Goal: Task Accomplishment & Management: Use online tool/utility

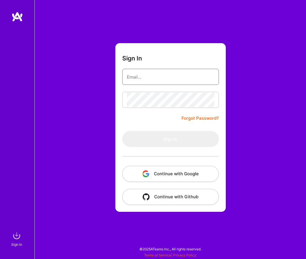
click at [173, 71] on input "email" at bounding box center [171, 77] width 88 height 15
type input "[EMAIL_ADDRESS][DOMAIN_NAME]"
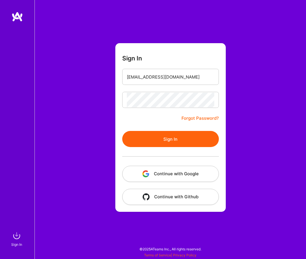
click at [173, 141] on button "Sign In" at bounding box center [170, 139] width 97 height 16
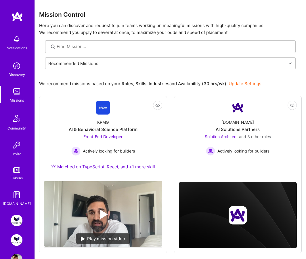
click at [17, 218] on img at bounding box center [17, 221] width 12 height 12
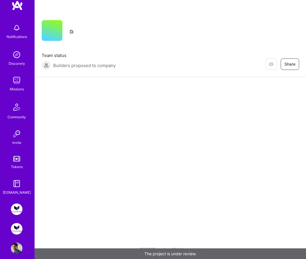
scroll to position [18, 0]
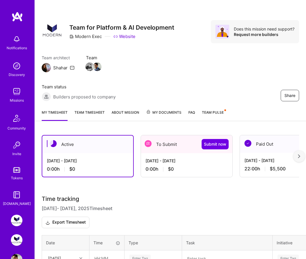
click at [18, 238] on img at bounding box center [17, 240] width 12 height 12
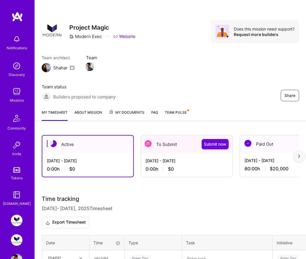
click at [300, 155] on img at bounding box center [299, 156] width 2 height 4
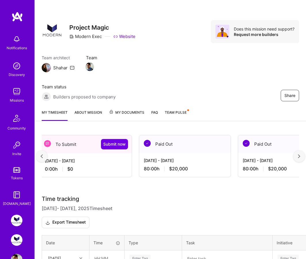
scroll to position [0, 104]
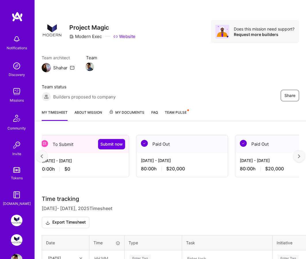
click at [299, 155] on img at bounding box center [299, 156] width 2 height 4
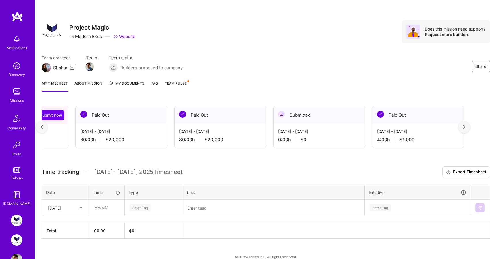
scroll to position [0, 164]
